Goal: Task Accomplishment & Management: Manage account settings

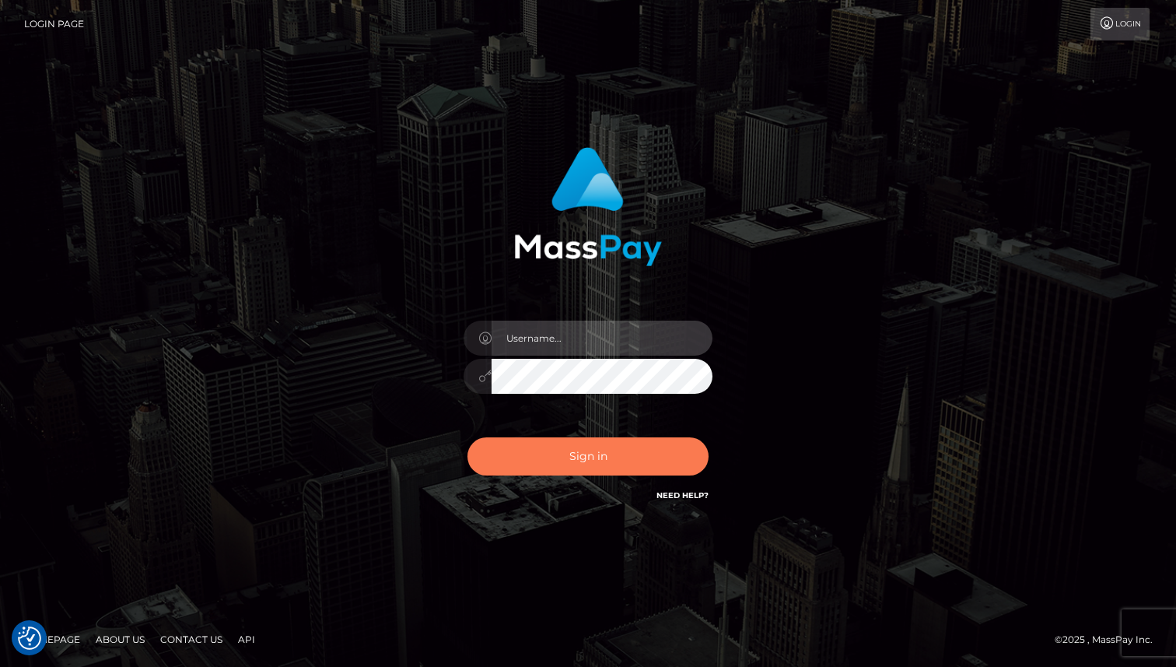
type input "Oksana Radchuk"
click at [640, 461] on button "Sign in" at bounding box center [588, 456] width 241 height 38
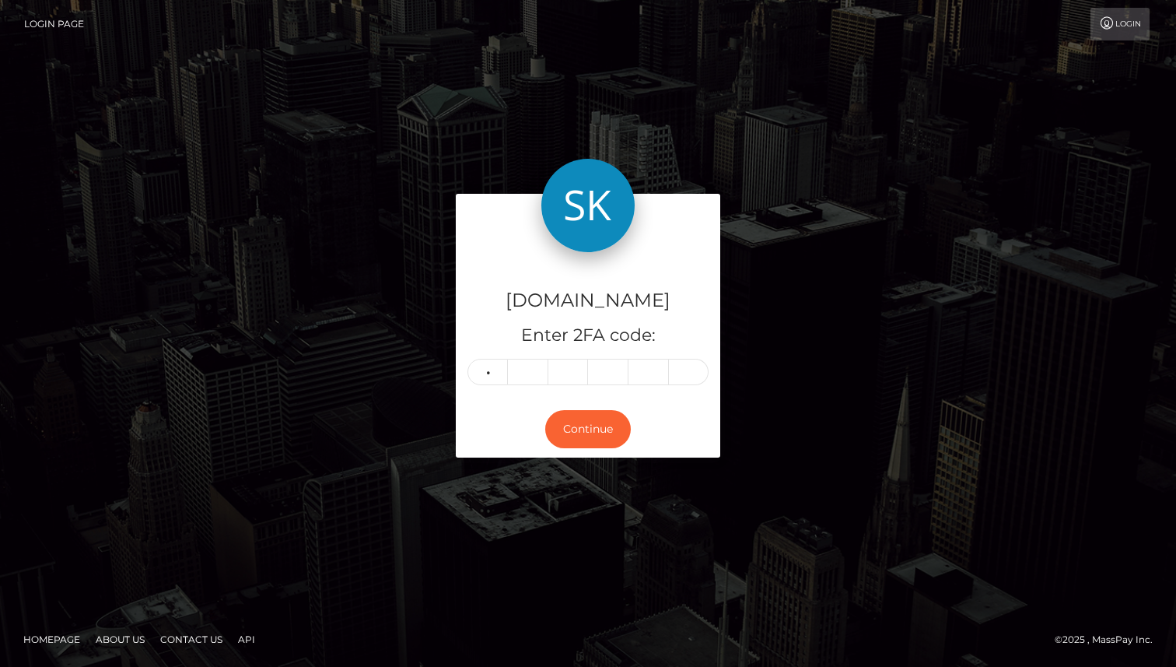
type input "8"
type input "7"
type input "3"
type input "6"
type input "3"
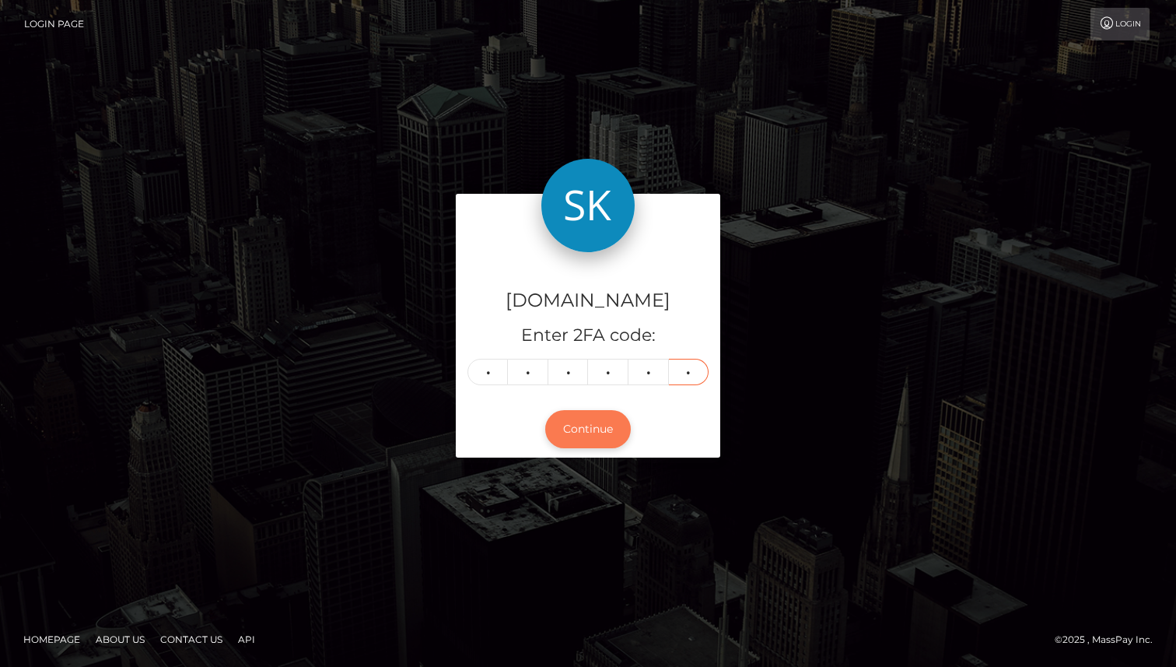
type input "4"
click at [592, 434] on button "Continue" at bounding box center [588, 429] width 86 height 38
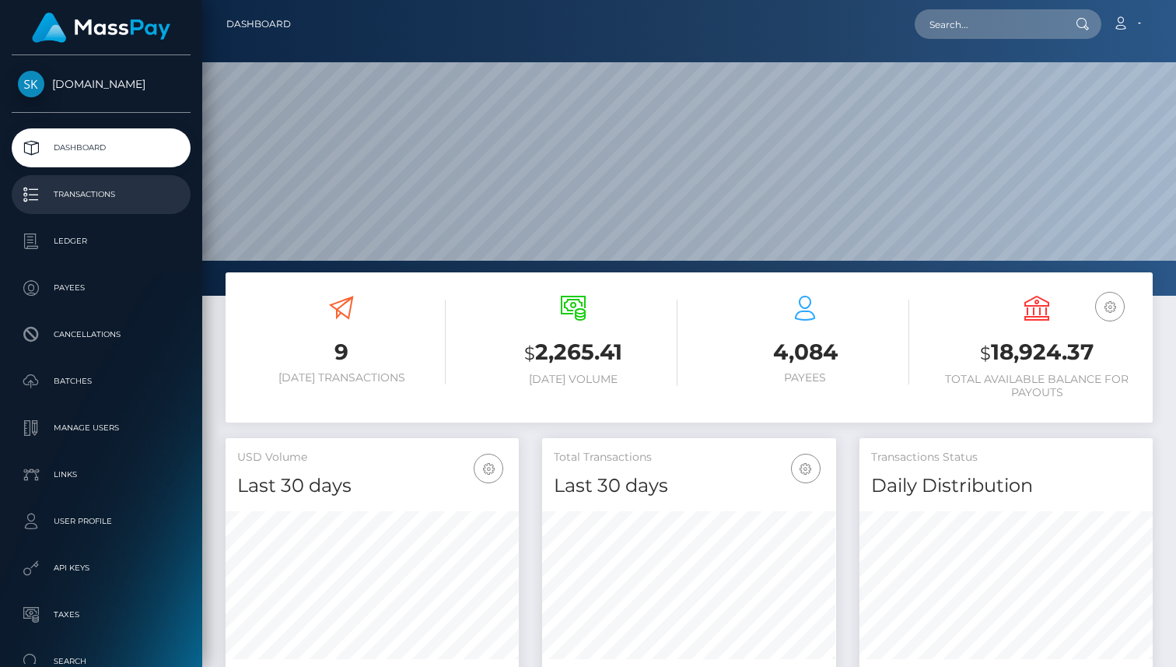
click at [73, 193] on p "Transactions" at bounding box center [101, 194] width 166 height 23
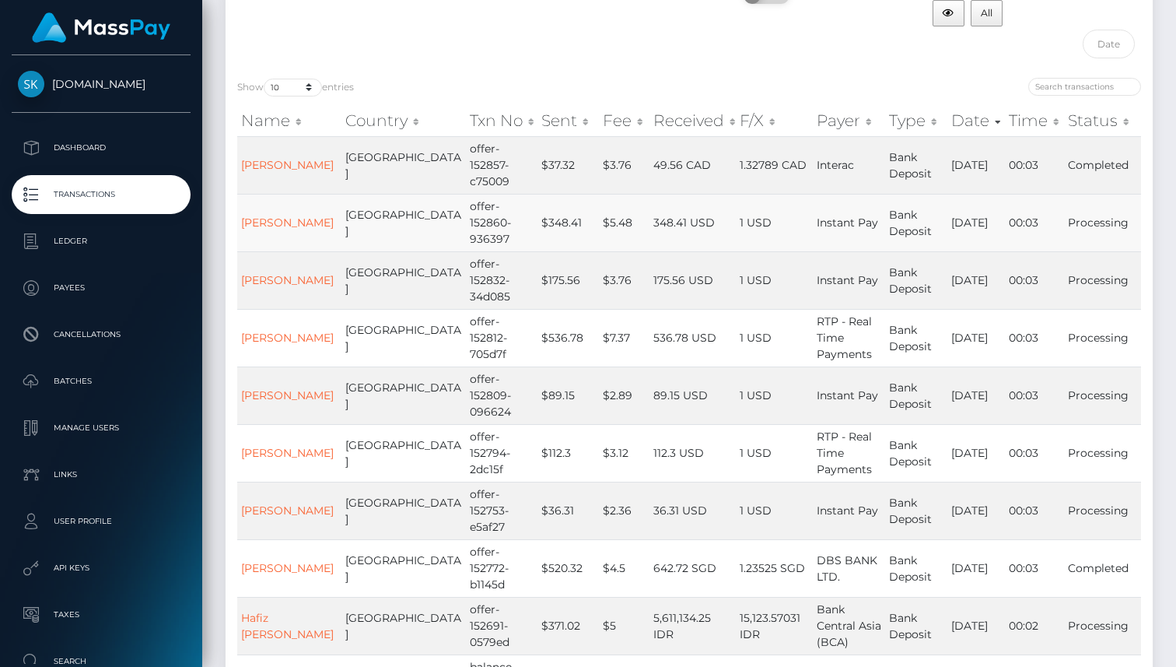
scroll to position [187, 0]
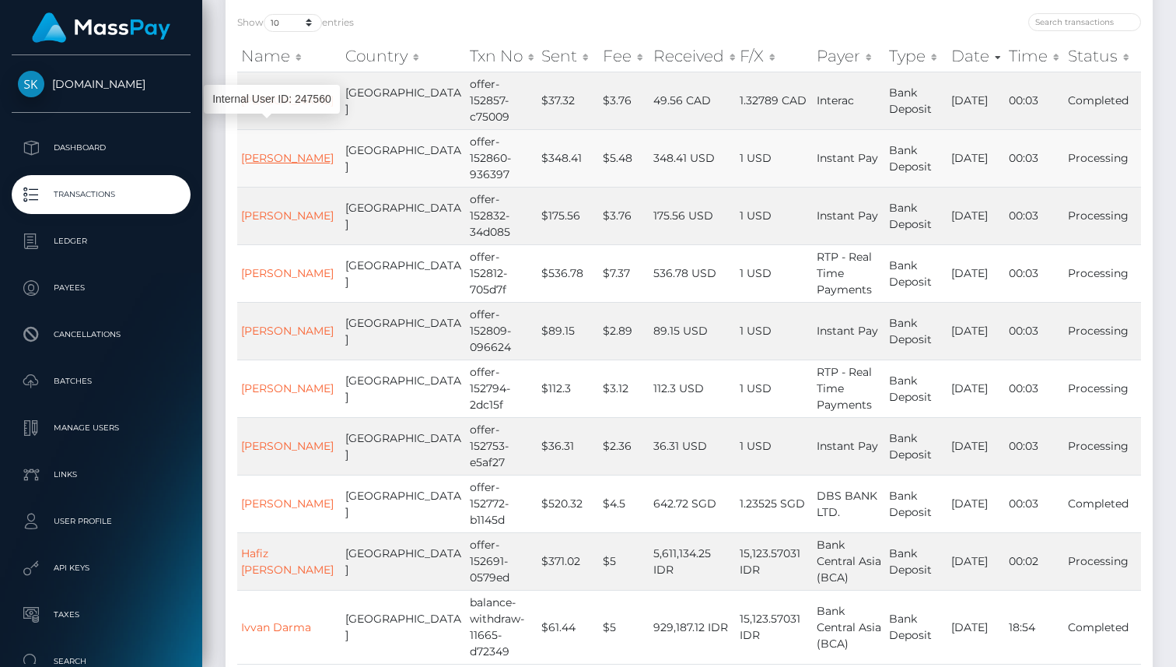
click at [261, 151] on link "Illia Sharenda" at bounding box center [287, 158] width 93 height 14
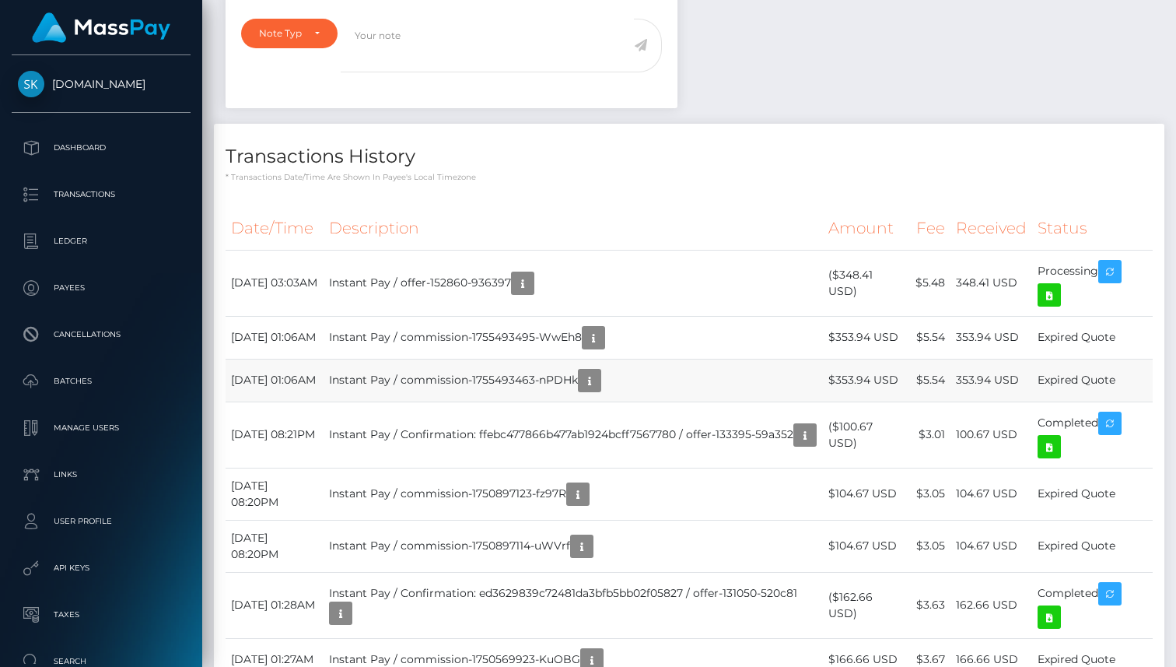
scroll to position [577, 0]
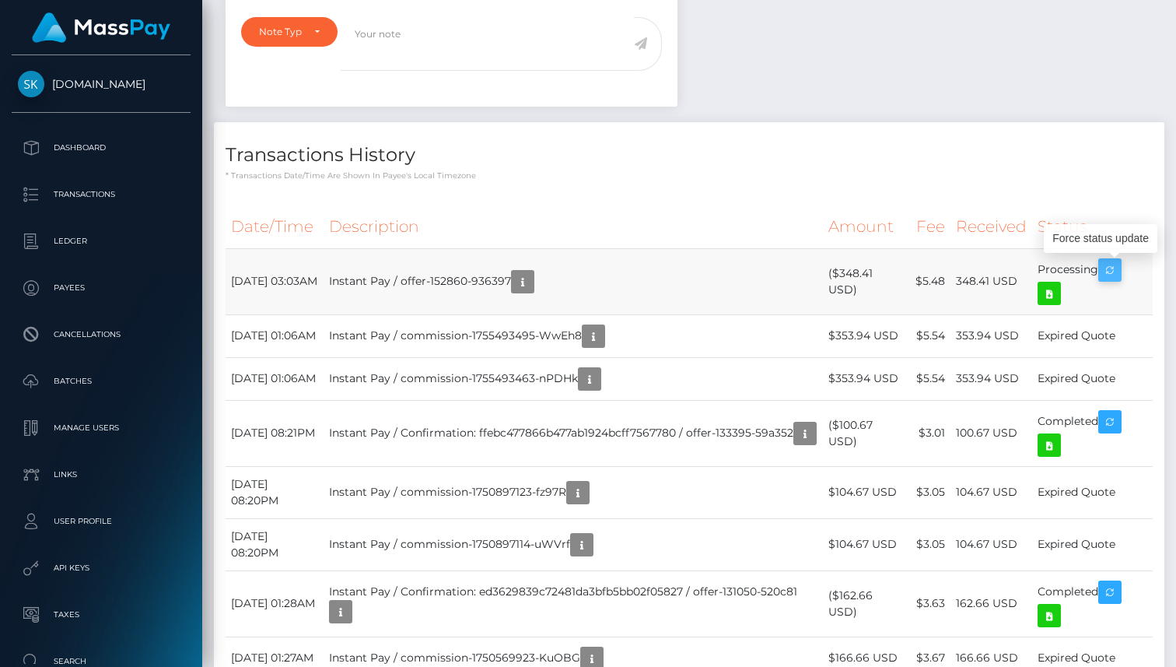
click at [1119, 273] on icon "button" at bounding box center [1110, 270] width 19 height 19
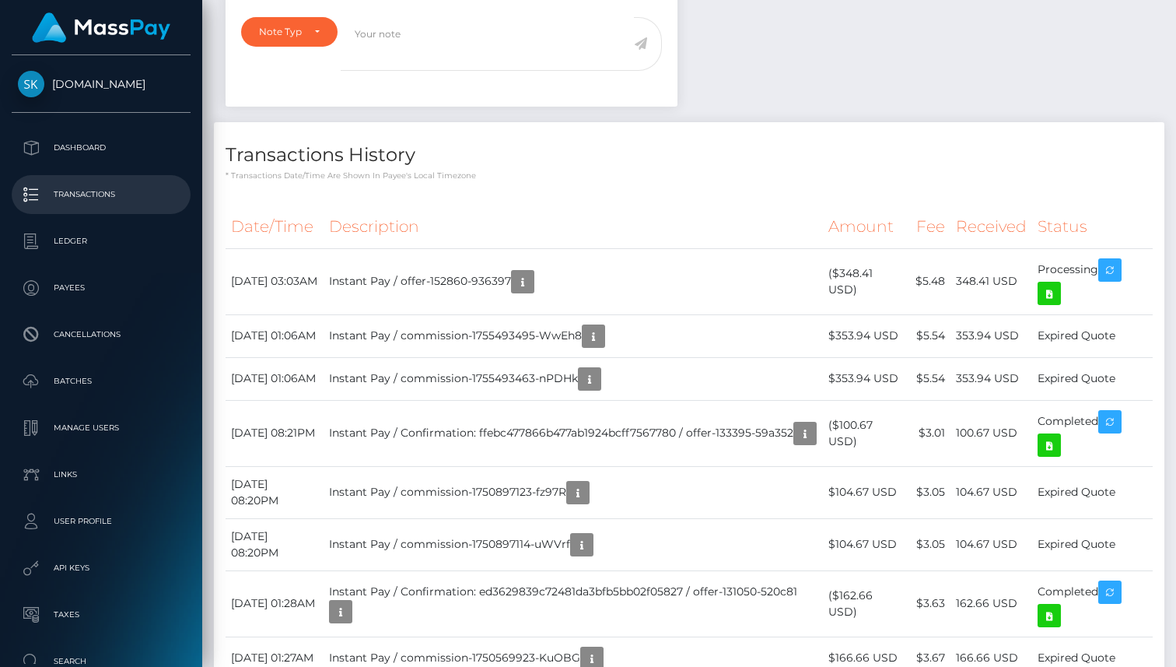
click at [89, 196] on p "Transactions" at bounding box center [101, 194] width 166 height 23
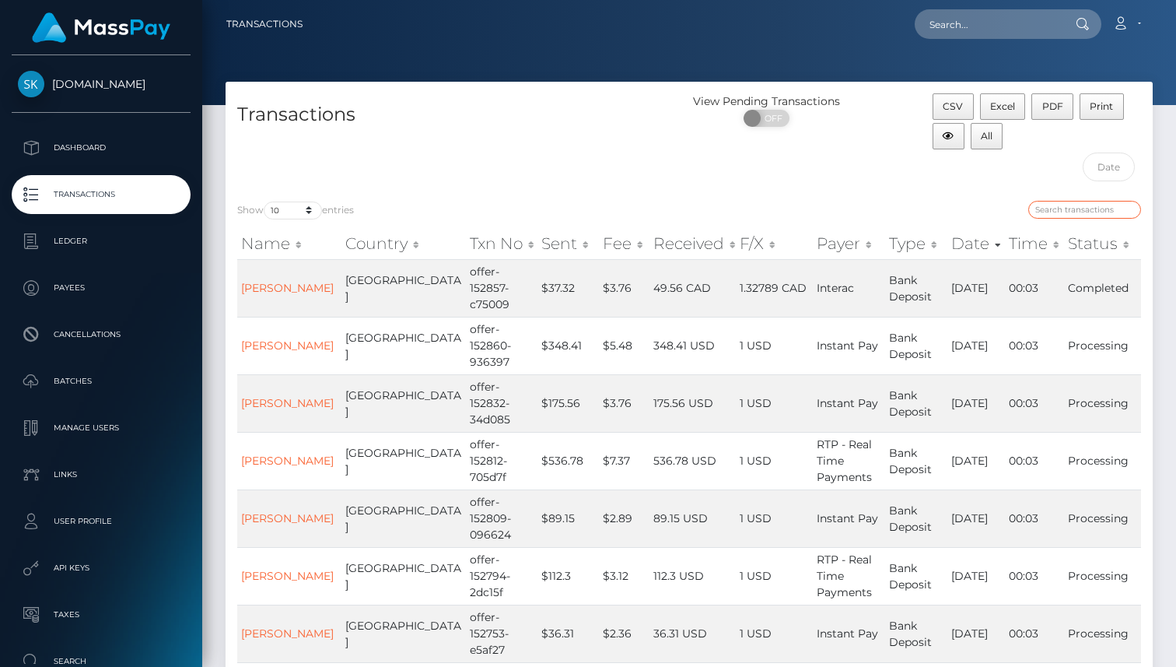
click at [1072, 212] on input "search" at bounding box center [1085, 210] width 113 height 18
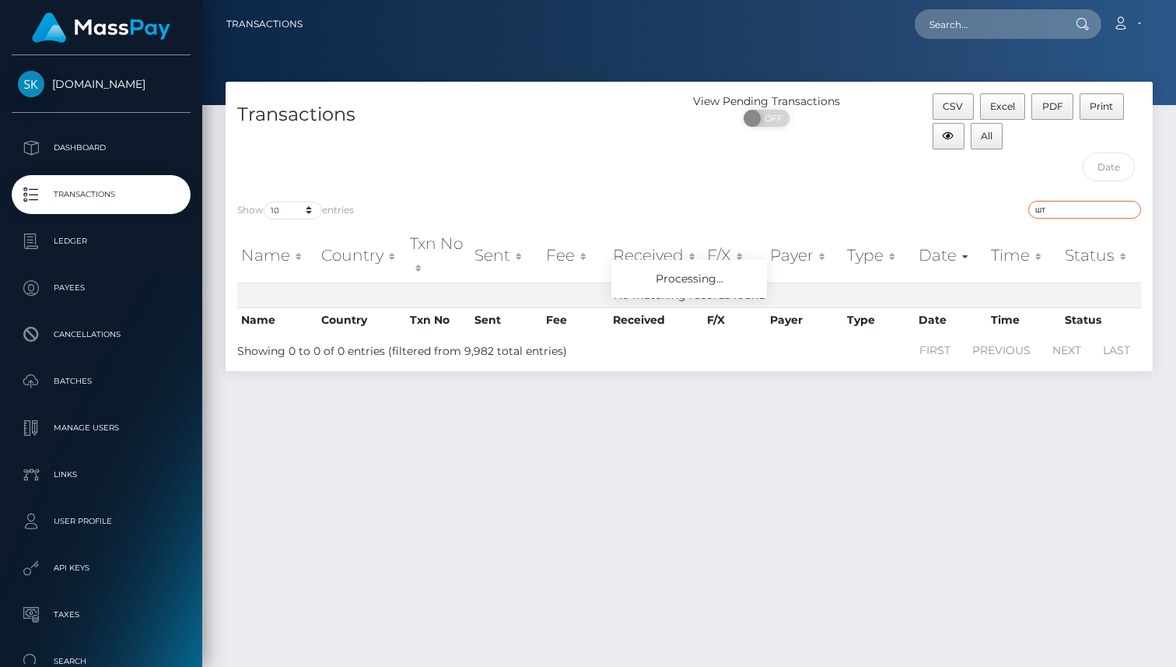
type input "ш"
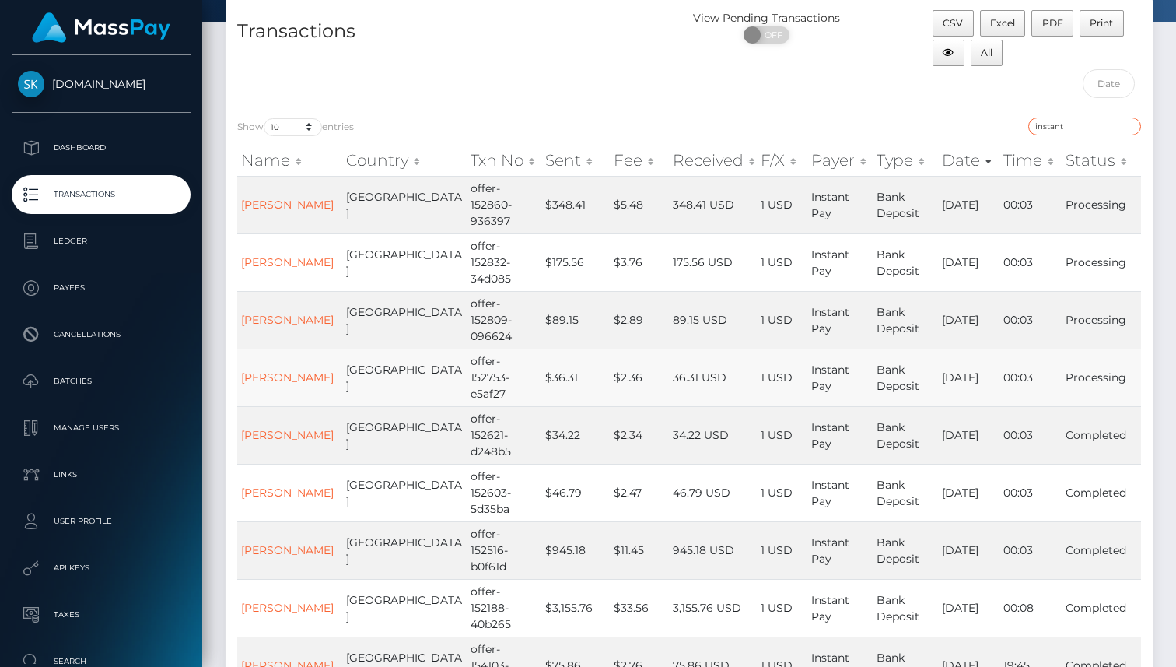
scroll to position [85, 0]
type input "instant"
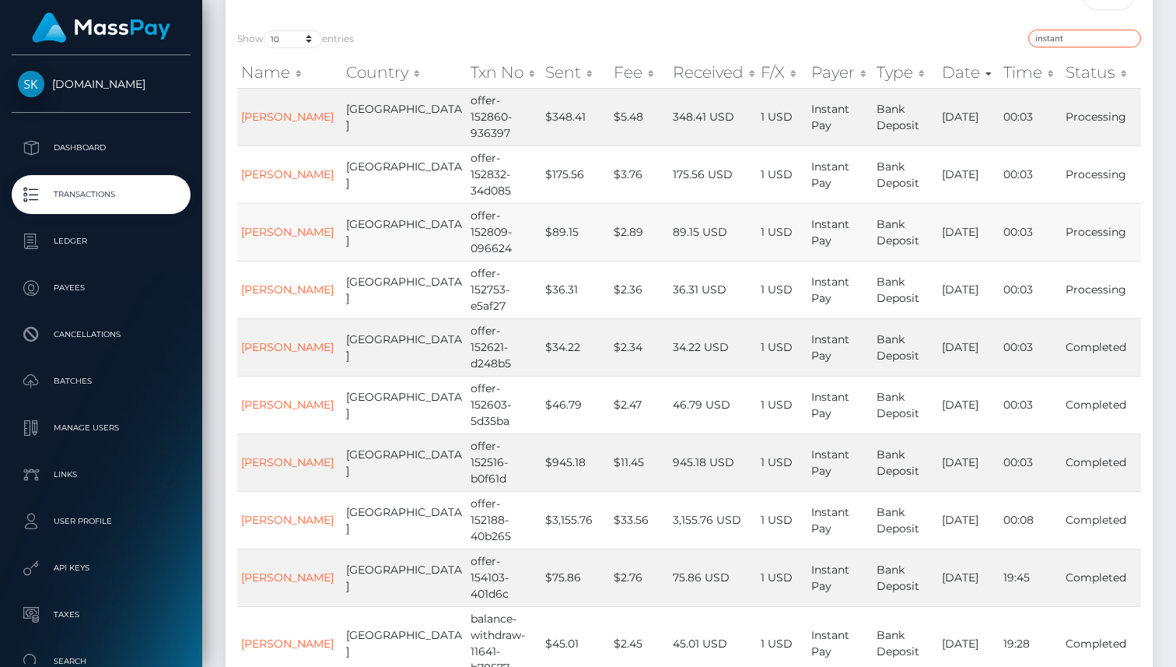
scroll to position [177, 0]
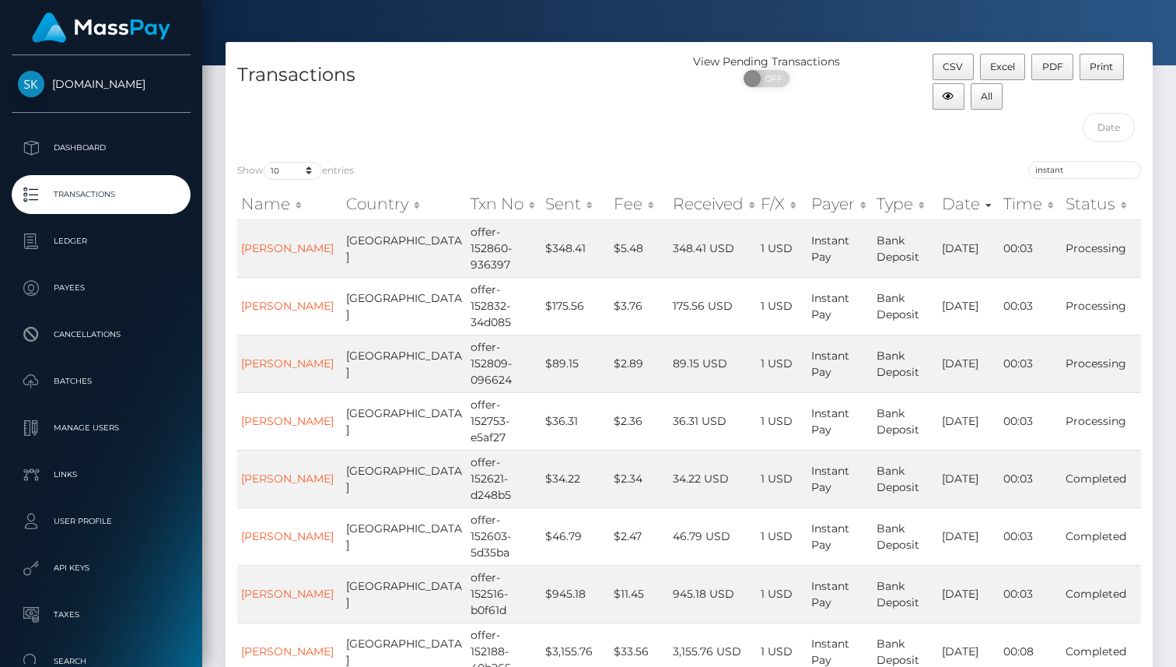
scroll to position [60, 0]
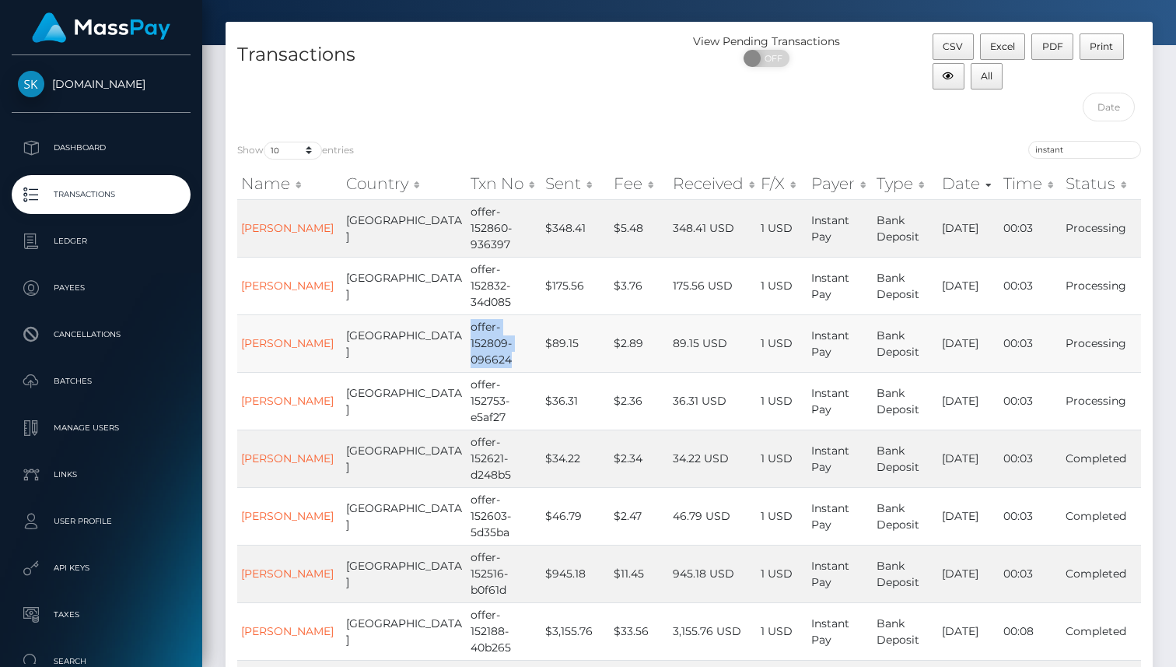
drag, startPoint x: 457, startPoint y: 312, endPoint x: 411, endPoint y: 295, distance: 49.0
click at [467, 314] on td "offer-152809-096624" at bounding box center [504, 343] width 75 height 58
copy td "offer-152809-096624"
drag, startPoint x: 445, startPoint y: 350, endPoint x: 412, endPoint y: 335, distance: 36.9
click at [467, 372] on td "offer-152753-e5af27" at bounding box center [504, 401] width 75 height 58
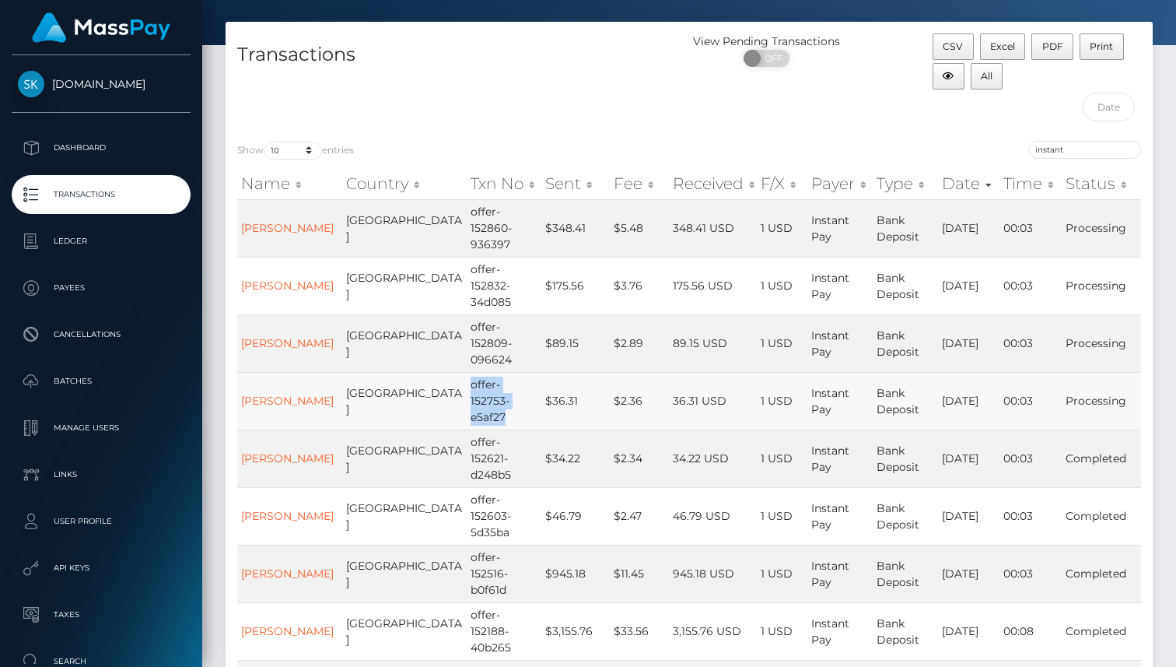
copy td "offer-152753-e5af27"
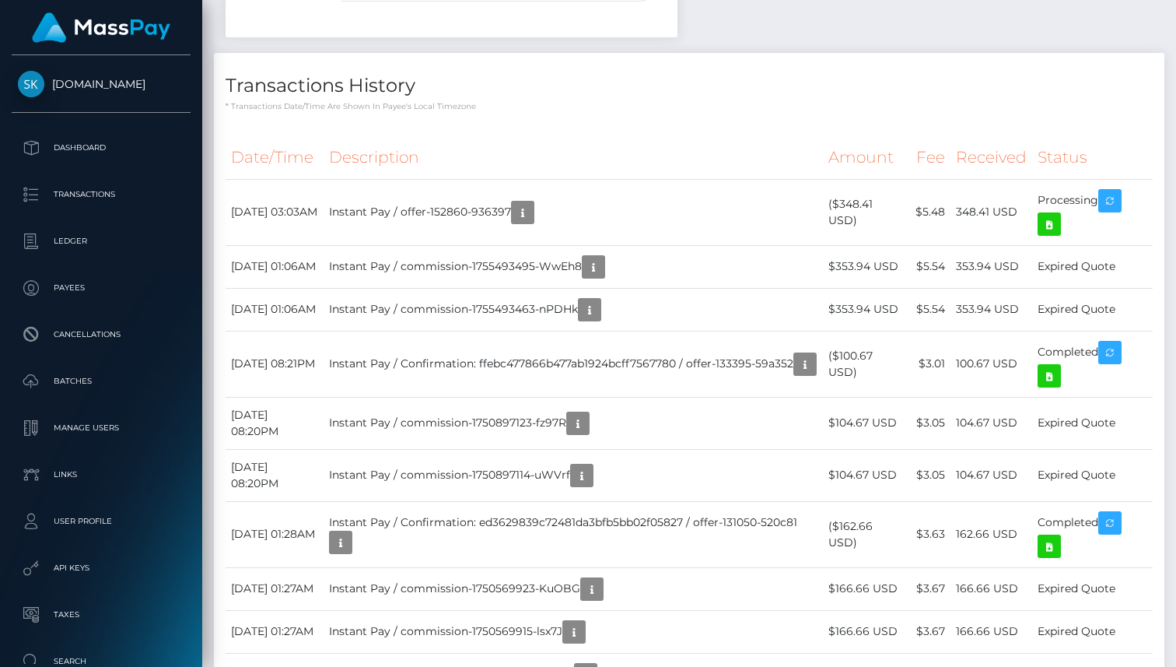
scroll to position [647, 0]
drag, startPoint x: 364, startPoint y: 208, endPoint x: 547, endPoint y: 216, distance: 183.0
click at [547, 216] on td "Instant Pay / offer-152860-936397" at bounding box center [573, 211] width 499 height 66
copy td "Instant Pay / offer-152860-936397"
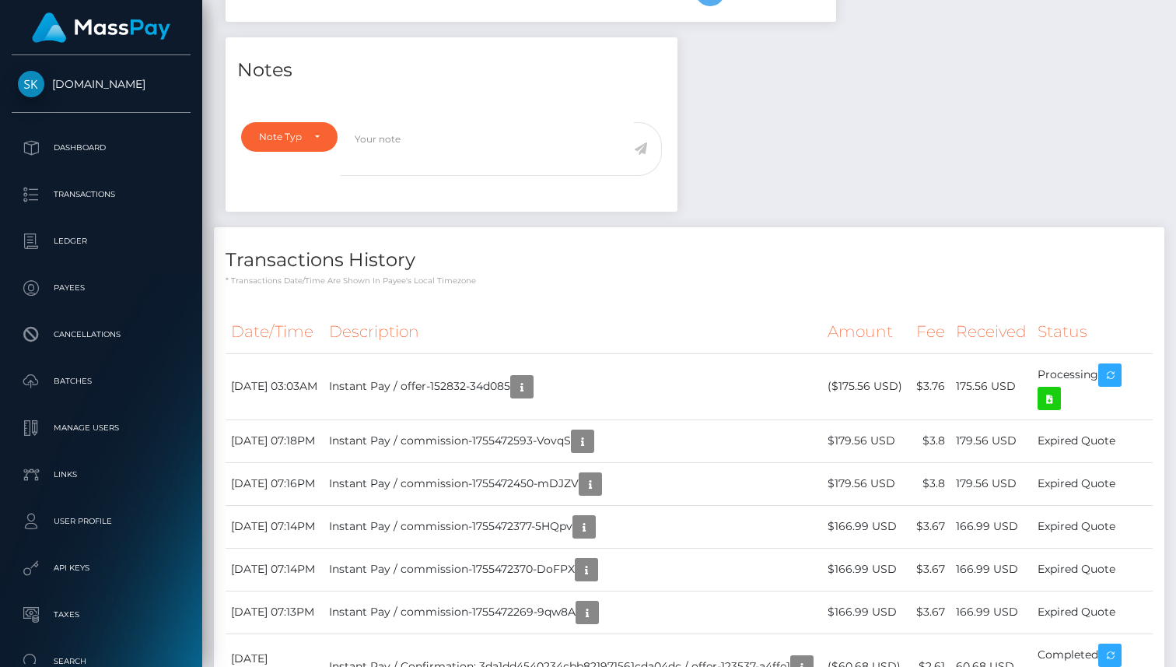
scroll to position [485, 0]
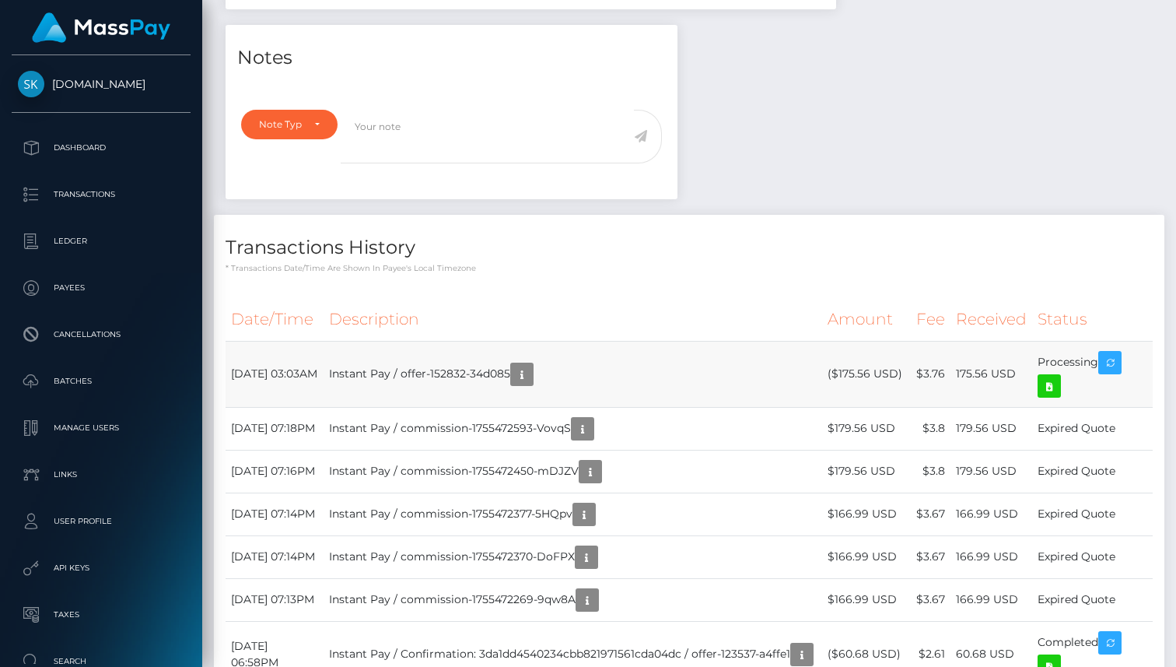
drag, startPoint x: 549, startPoint y: 370, endPoint x: 371, endPoint y: 364, distance: 178.3
click at [371, 364] on td "Instant Pay / offer-152832-34d085" at bounding box center [573, 374] width 499 height 66
copy td "Instant Pay / offer-152832-34d085"
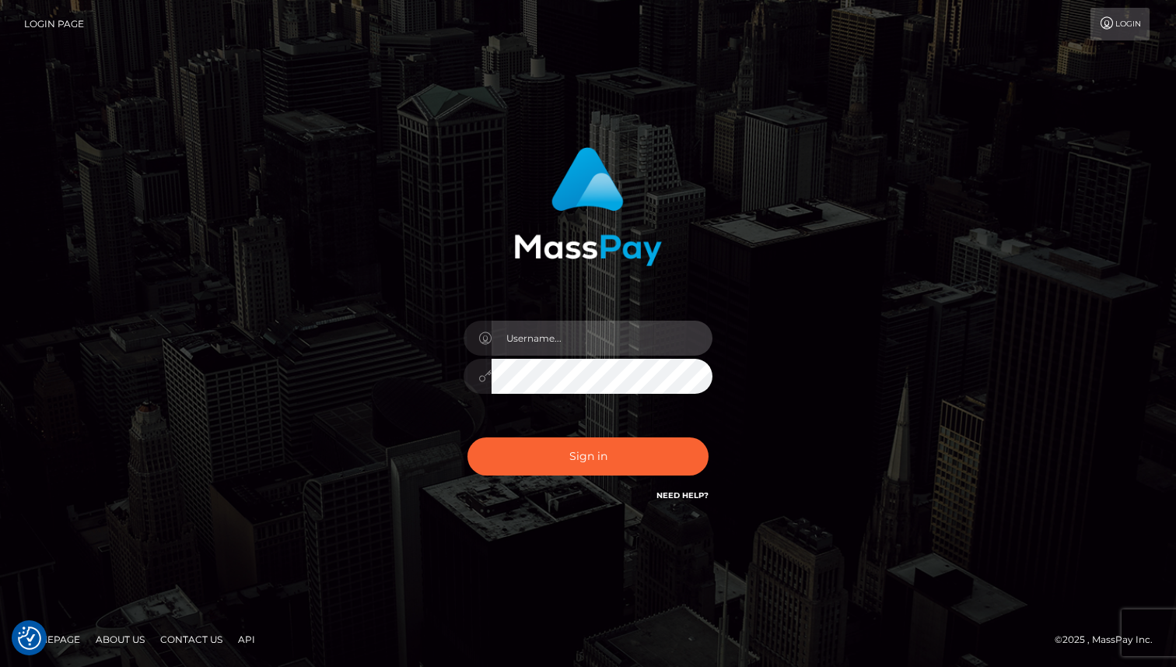
type input "[PERSON_NAME]"
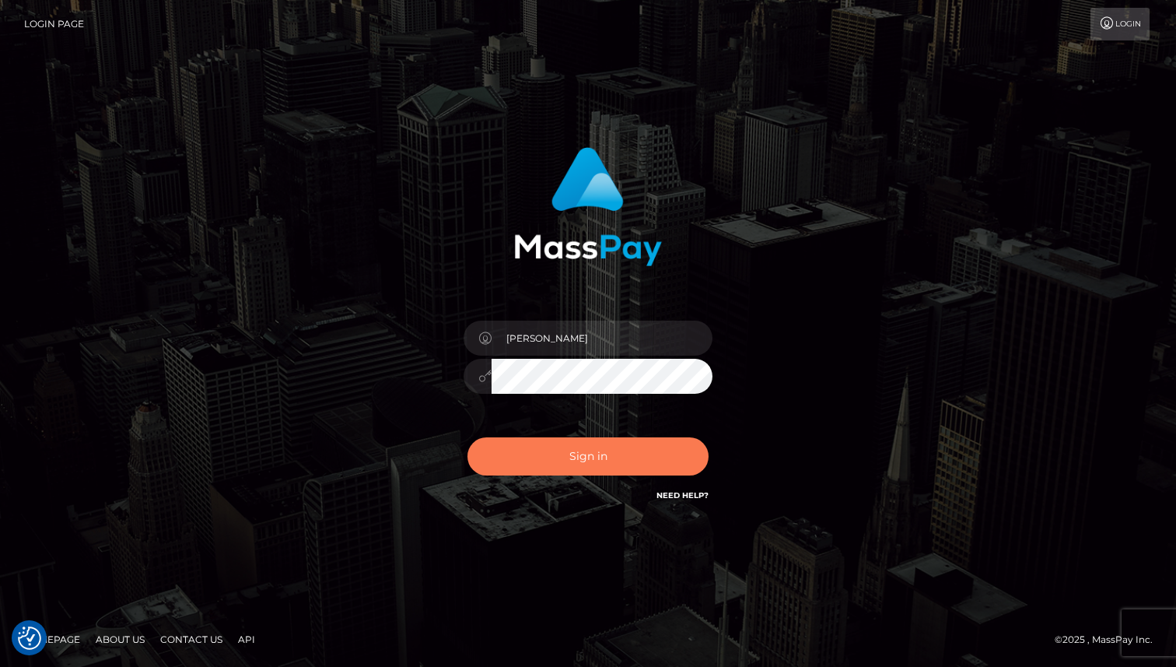
click at [574, 463] on button "Sign in" at bounding box center [588, 456] width 241 height 38
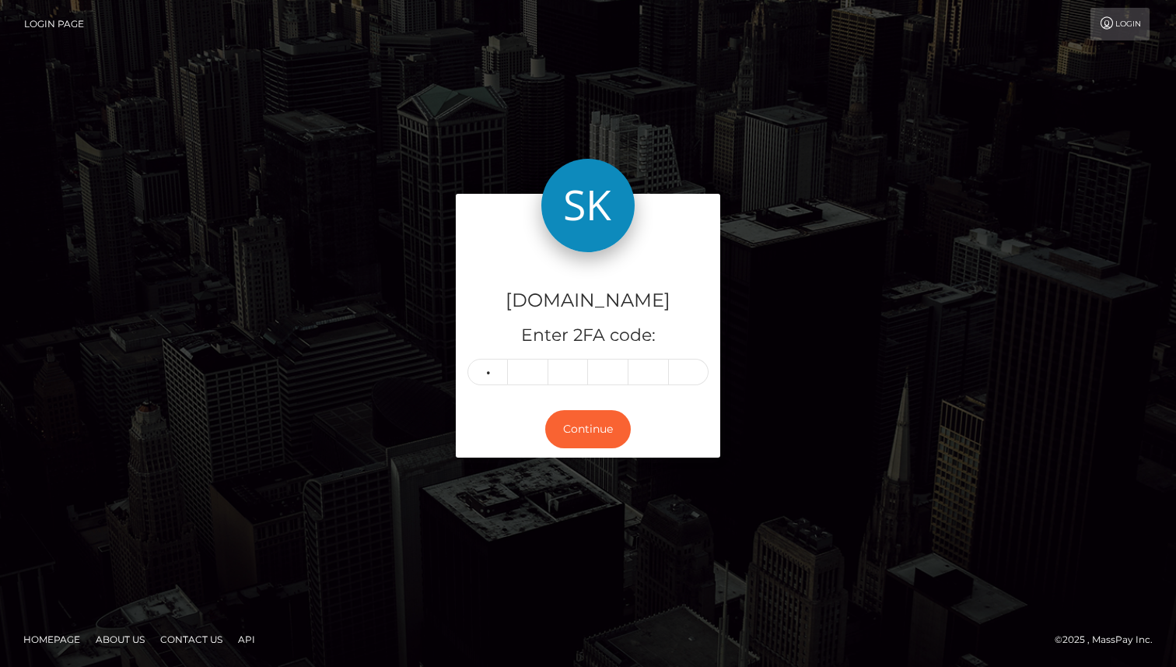
type input "1"
type input "4"
type input "5"
type input "7"
type input "8"
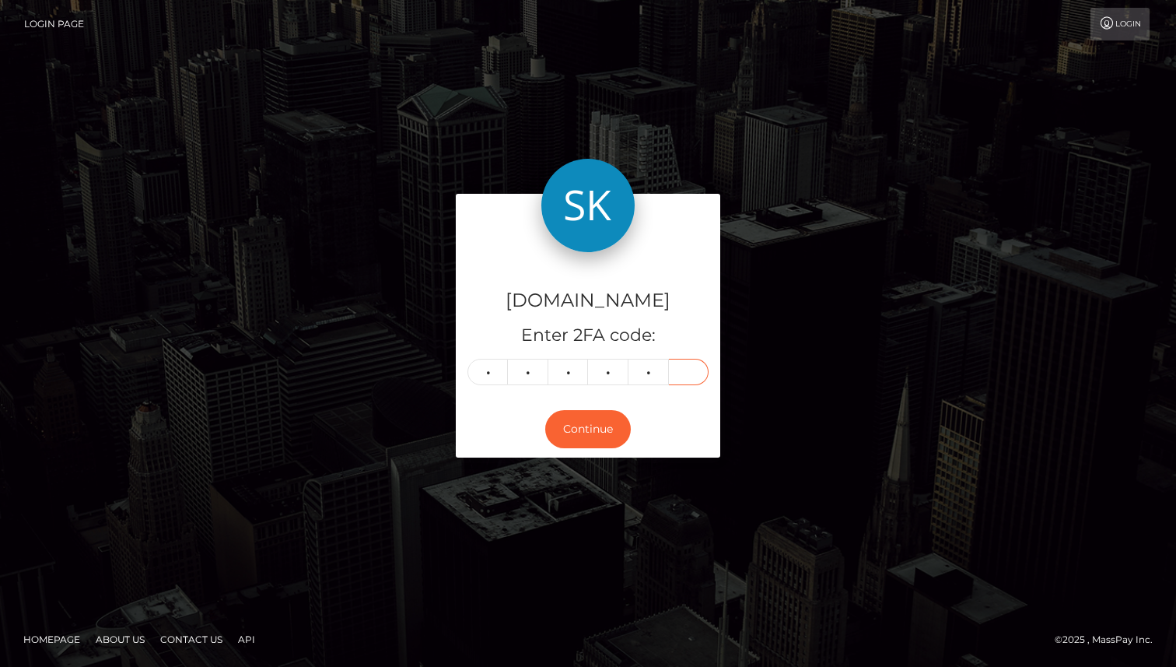
type input "9"
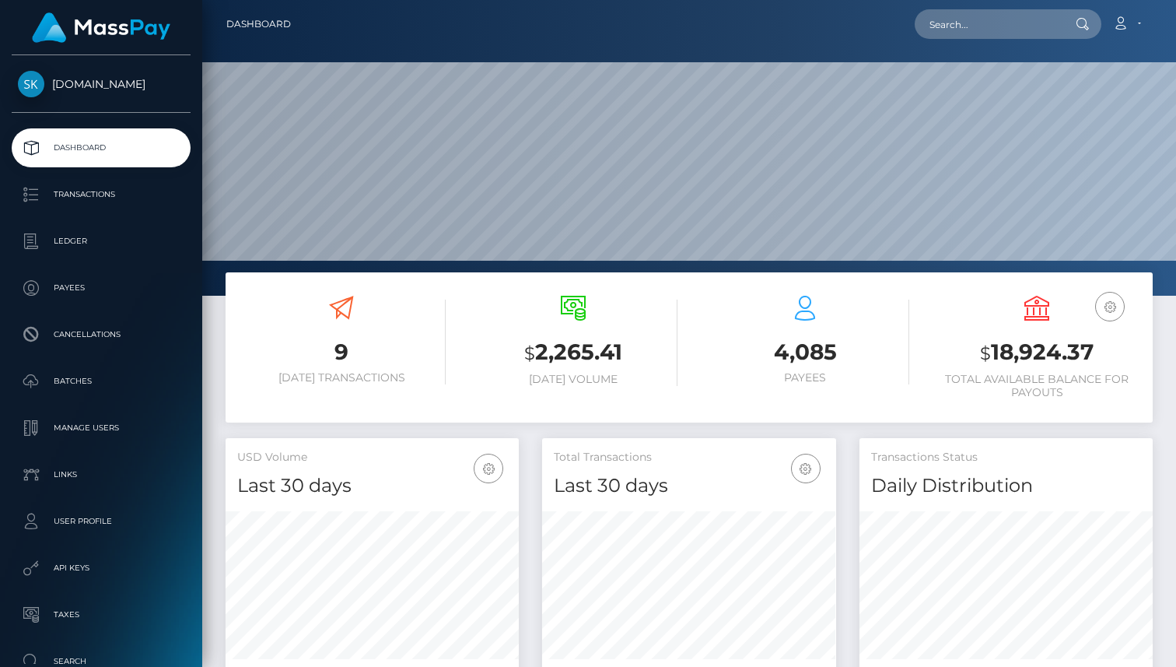
scroll to position [275, 293]
click at [110, 198] on p "Transactions" at bounding box center [101, 194] width 166 height 23
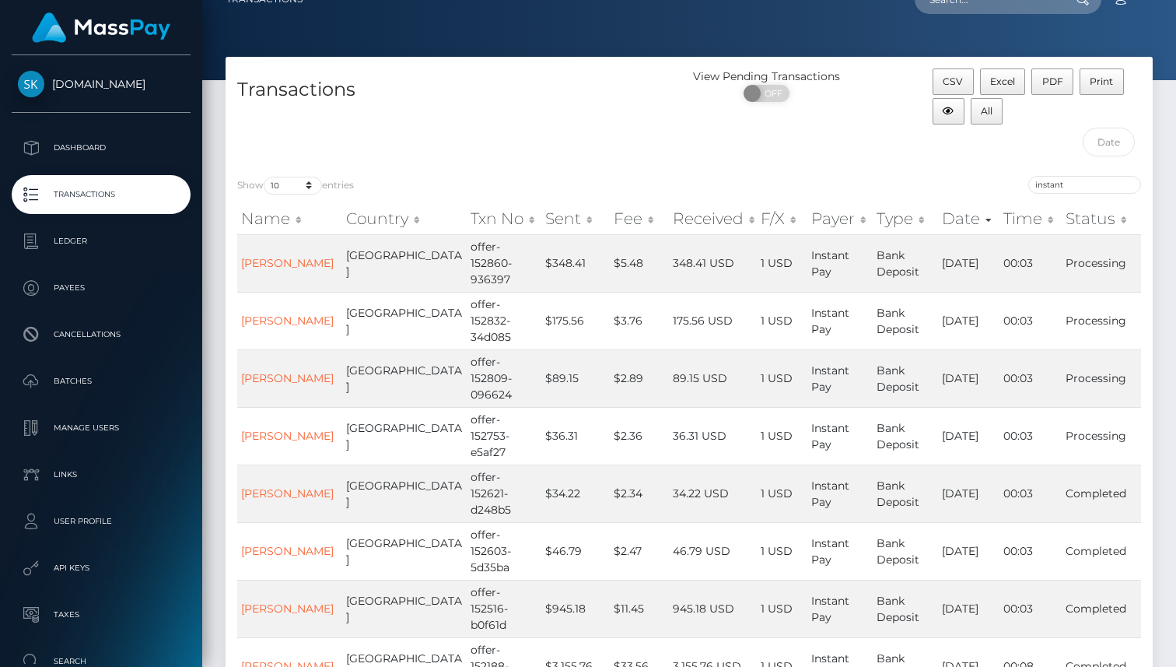
scroll to position [26, 0]
